Goal: Transaction & Acquisition: Subscribe to service/newsletter

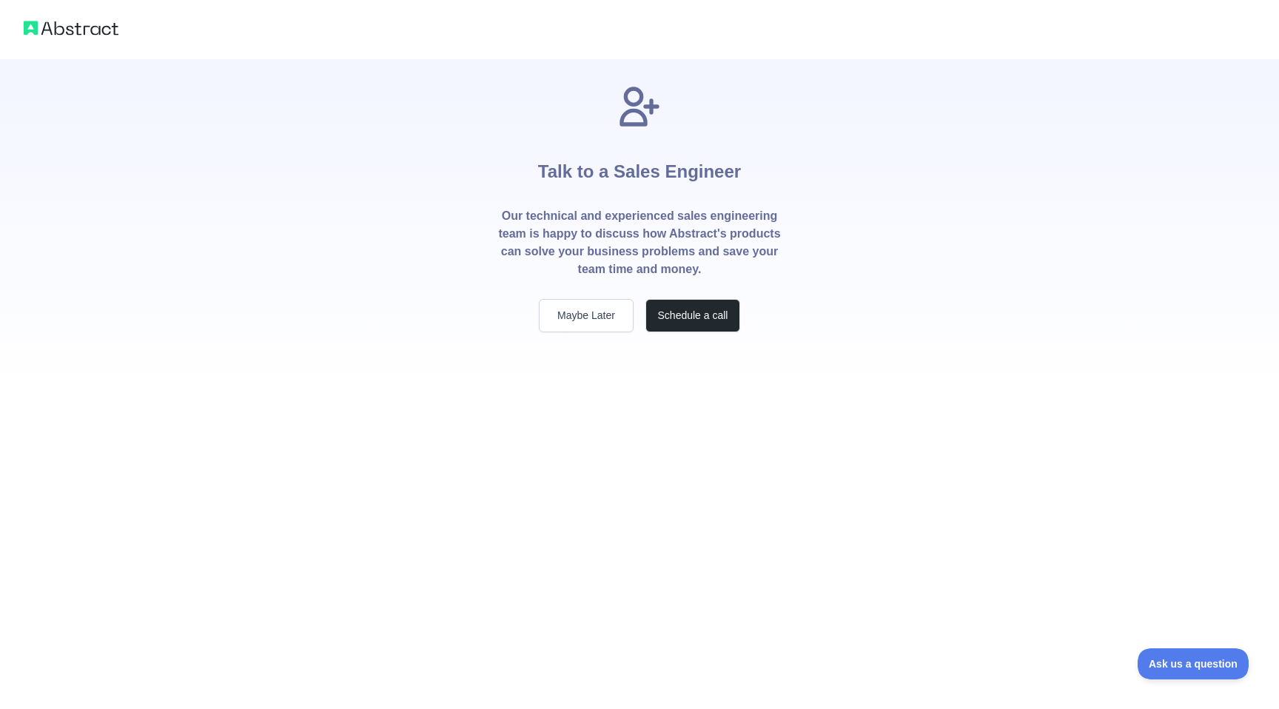
click at [355, 578] on div "Talk to a Sales Engineer Our technical and experienced sales engineering team i…" at bounding box center [639, 354] width 1279 height 709
click at [595, 316] on button "Maybe Later" at bounding box center [586, 315] width 95 height 33
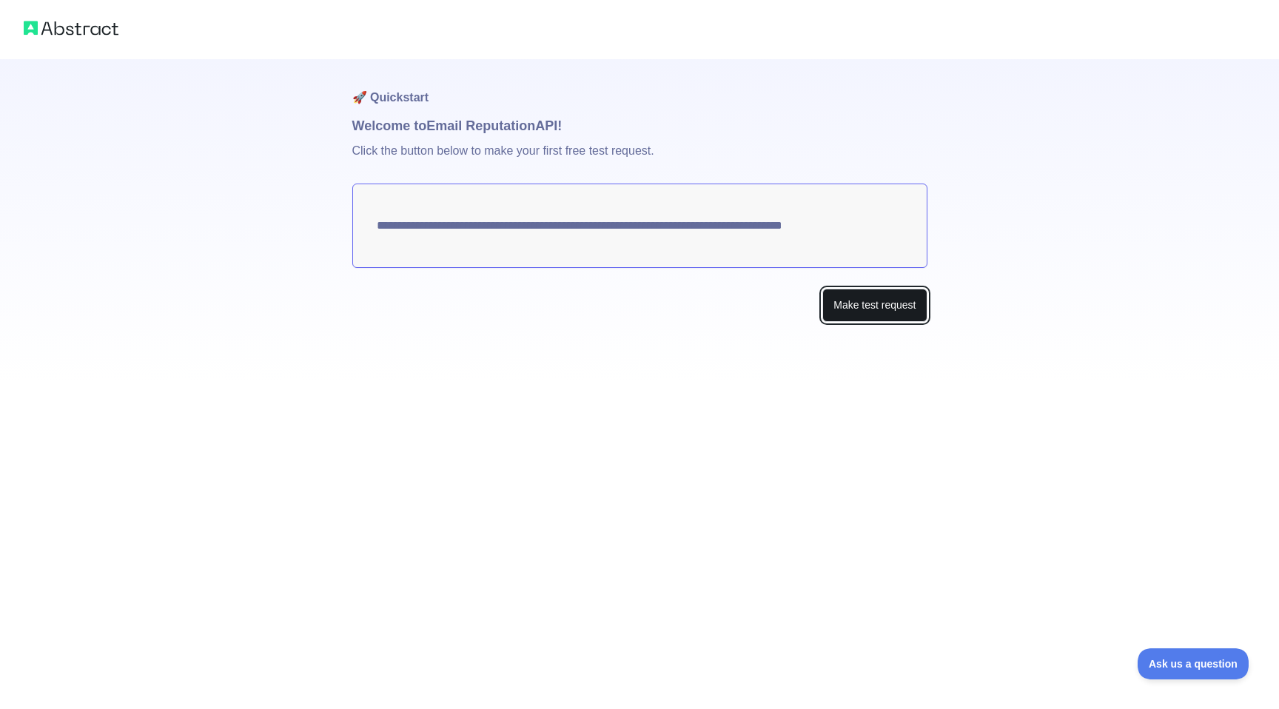
click at [832, 307] on button "Make test request" at bounding box center [875, 305] width 104 height 33
